Goal: Transaction & Acquisition: Purchase product/service

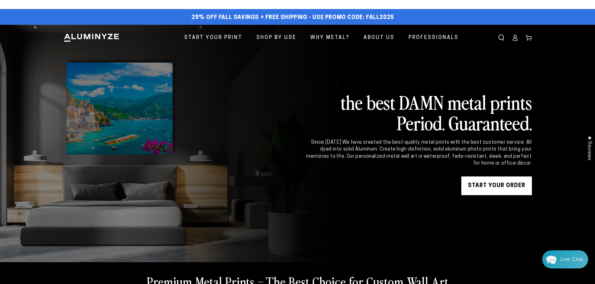
click at [520, 187] on link "START YOUR Order" at bounding box center [496, 186] width 71 height 19
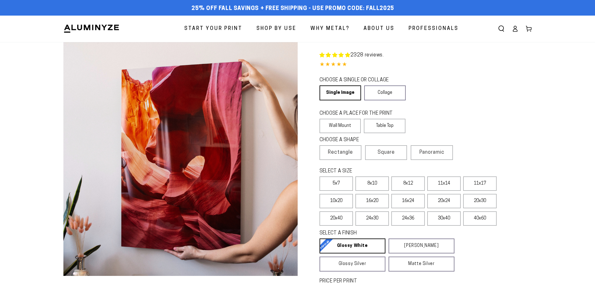
select select "**********"
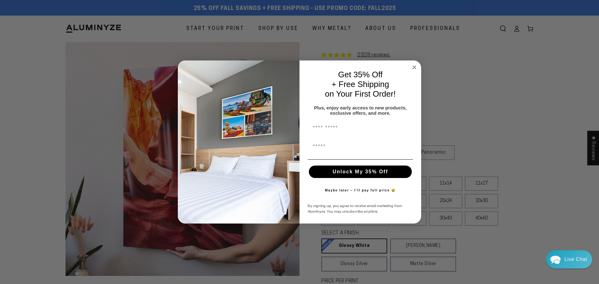
drag, startPoint x: 415, startPoint y: 63, endPoint x: 415, endPoint y: 71, distance: 8.1
click at [415, 64] on circle "Close dialog" at bounding box center [414, 67] width 7 height 7
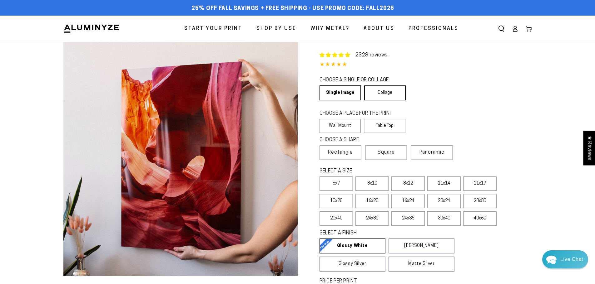
click at [379, 93] on link "Collage" at bounding box center [385, 93] width 42 height 15
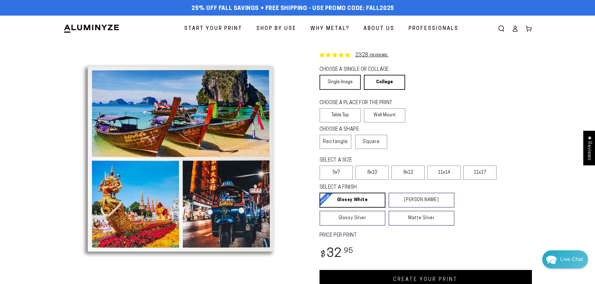
click at [353, 81] on link "Single Image" at bounding box center [339, 82] width 41 height 15
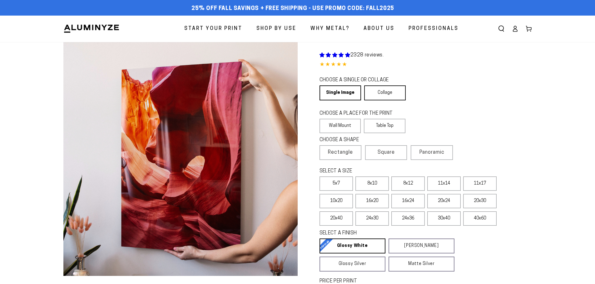
click at [382, 96] on link "Collage" at bounding box center [385, 93] width 42 height 15
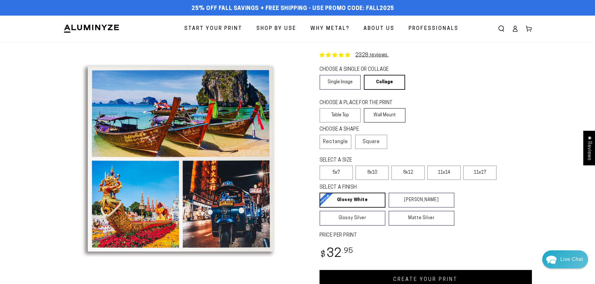
click at [385, 119] on label "Wall Mount" at bounding box center [385, 115] width 42 height 14
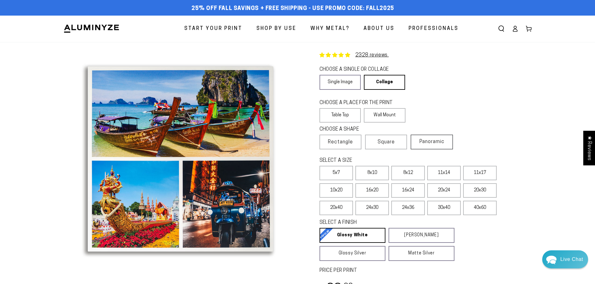
click at [421, 141] on span "Panoramic" at bounding box center [431, 142] width 25 height 5
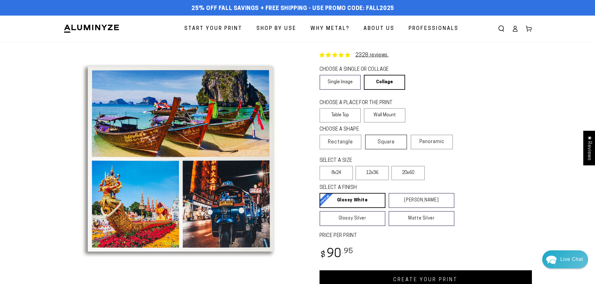
click at [395, 142] on span "Square" at bounding box center [385, 142] width 17 height 7
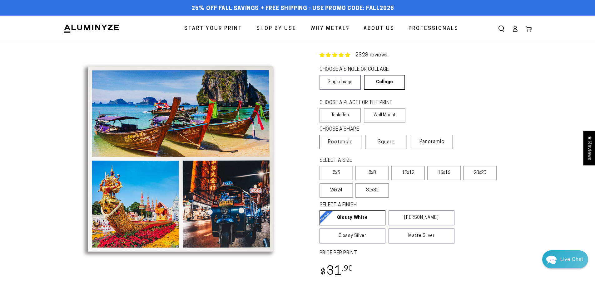
click at [351, 143] on span "Rectangle" at bounding box center [340, 142] width 25 height 7
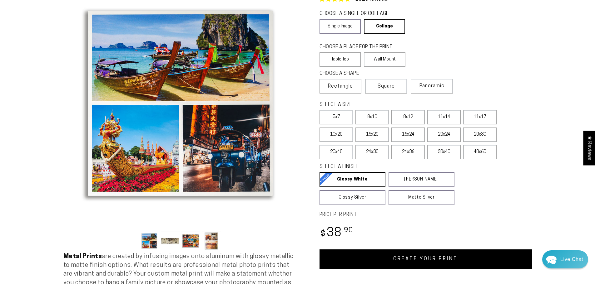
scroll to position [62, 0]
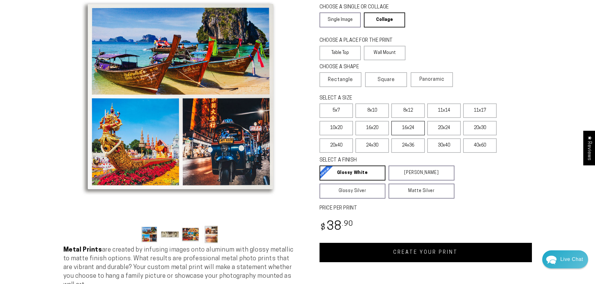
click at [409, 131] on label "16x24" at bounding box center [407, 128] width 33 height 14
click at [411, 130] on label "16x24" at bounding box center [407, 128] width 33 height 14
click at [421, 257] on link "CREATE YOUR PRINT" at bounding box center [425, 252] width 212 height 19
click at [341, 19] on link "Single Image" at bounding box center [339, 19] width 41 height 15
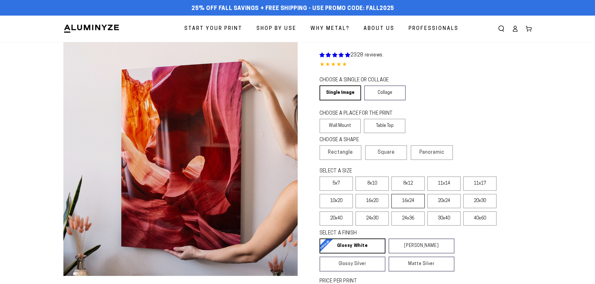
click at [407, 200] on label "16x24" at bounding box center [407, 201] width 33 height 14
select select "**********"
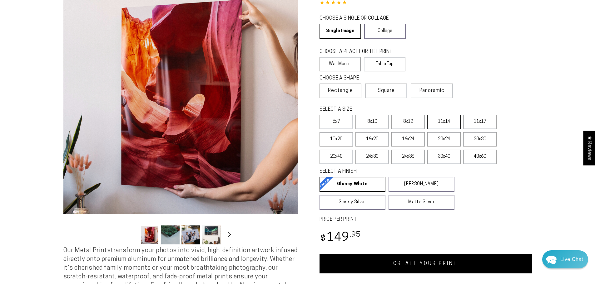
scroll to position [94, 0]
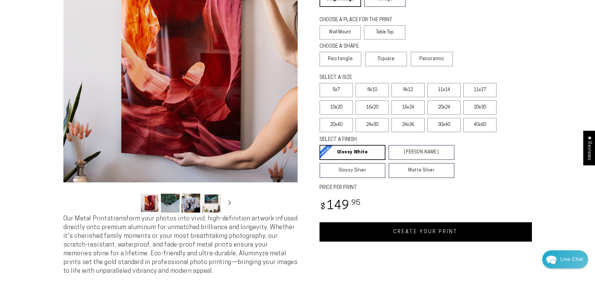
click at [442, 233] on link "CREATE YOUR PRINT" at bounding box center [425, 232] width 212 height 19
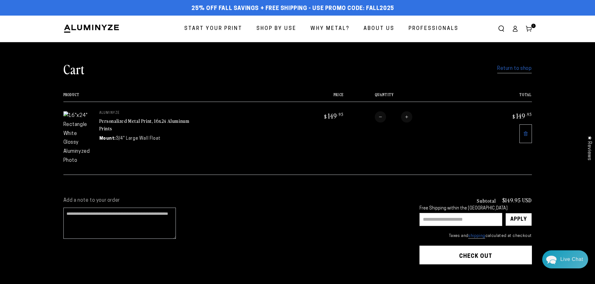
click at [221, 28] on span "Start Your Print" at bounding box center [213, 28] width 58 height 9
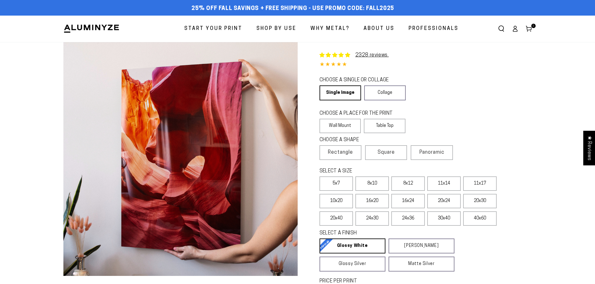
select select "**********"
click at [371, 94] on link "Collage" at bounding box center [385, 93] width 42 height 15
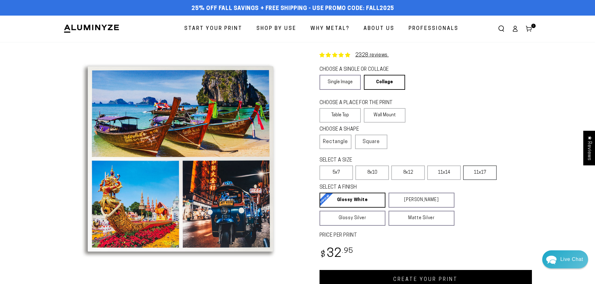
click at [483, 173] on label "11x17" at bounding box center [479, 173] width 33 height 14
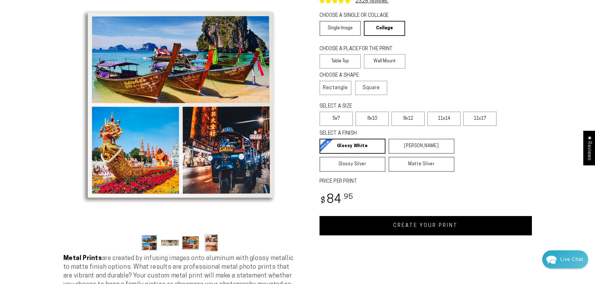
scroll to position [62, 0]
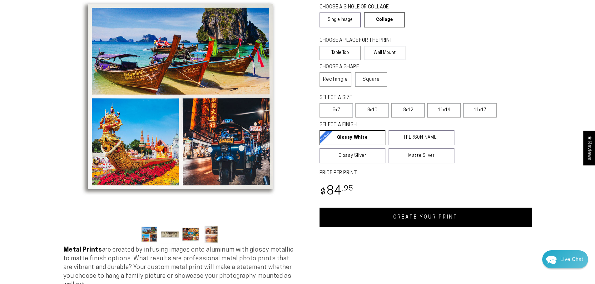
click at [393, 217] on link "CREATE YOUR PRINT" at bounding box center [425, 217] width 212 height 19
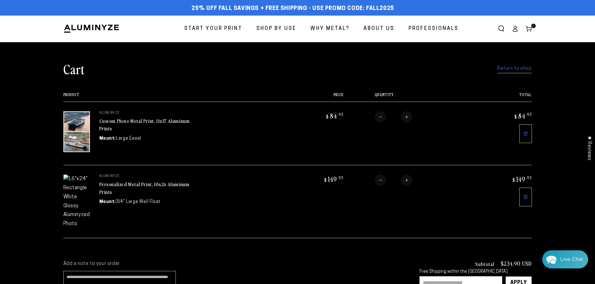
click at [234, 31] on span "Start Your Print" at bounding box center [213, 28] width 58 height 9
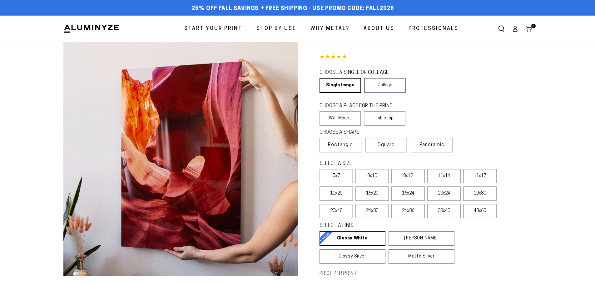
select select "**********"
click at [369, 86] on link "Collage" at bounding box center [385, 85] width 42 height 15
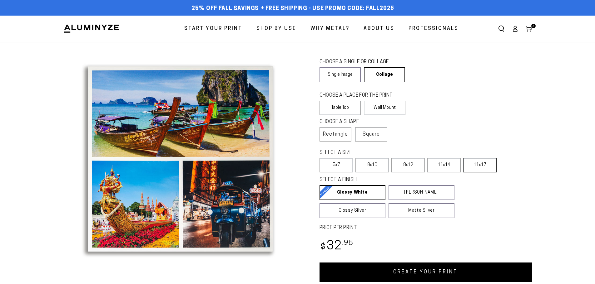
click at [474, 166] on label "11x17" at bounding box center [479, 165] width 33 height 14
click at [373, 272] on link "CREATE YOUR PRINT" at bounding box center [425, 272] width 212 height 19
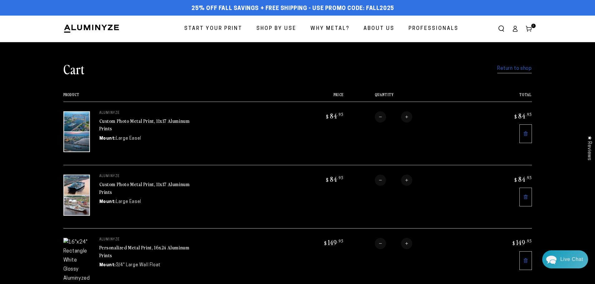
click at [523, 252] on link at bounding box center [525, 261] width 12 height 19
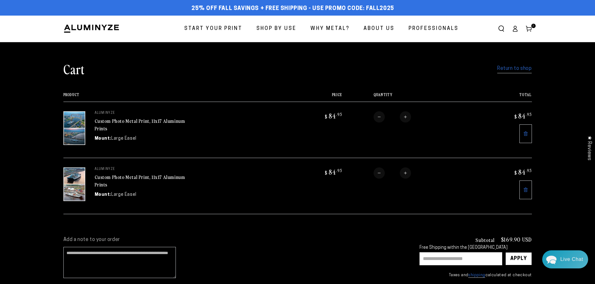
click at [110, 122] on link "Custom Photo Metal Print, 11x17 Aluminum Prints" at bounding box center [140, 124] width 91 height 15
click at [125, 177] on link "Custom Photo Metal Print, 11x17 Aluminum Prints" at bounding box center [140, 181] width 91 height 15
